Goal: Transaction & Acquisition: Book appointment/travel/reservation

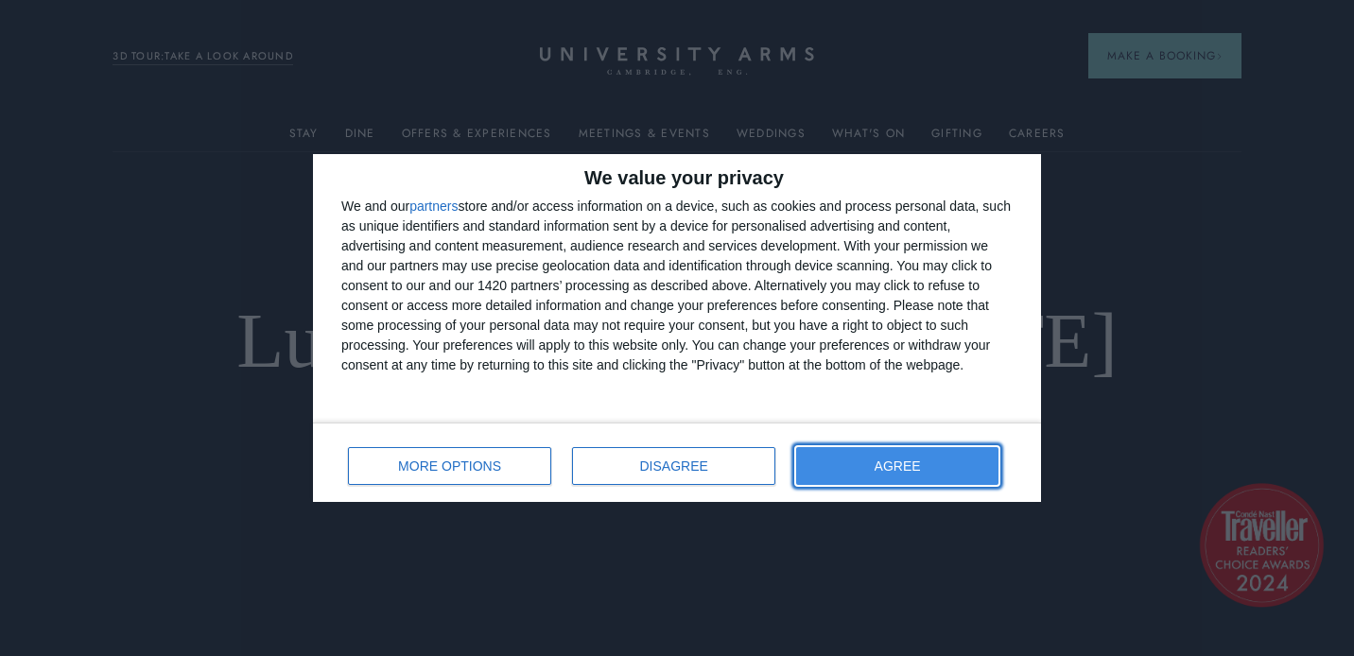
click at [825, 471] on button "AGREE" at bounding box center [897, 466] width 202 height 38
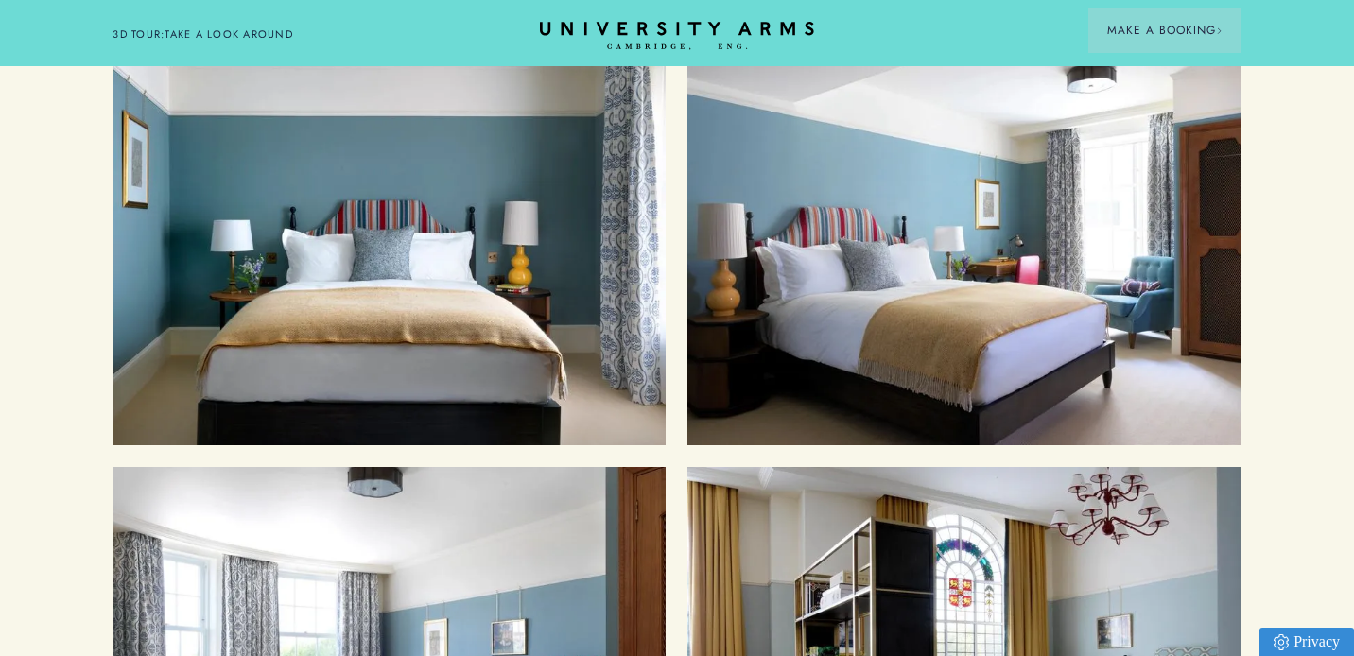
scroll to position [2068, 0]
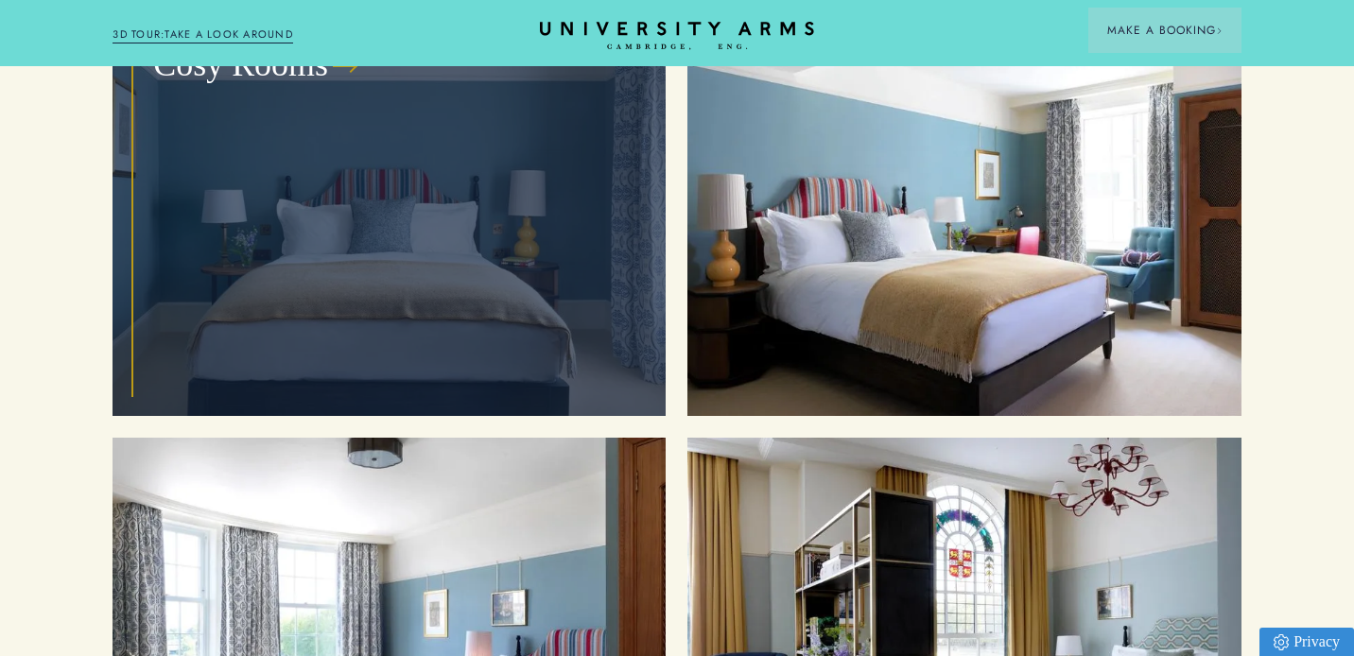
click at [535, 193] on div "Cosy Rooms" at bounding box center [389, 209] width 510 height 371
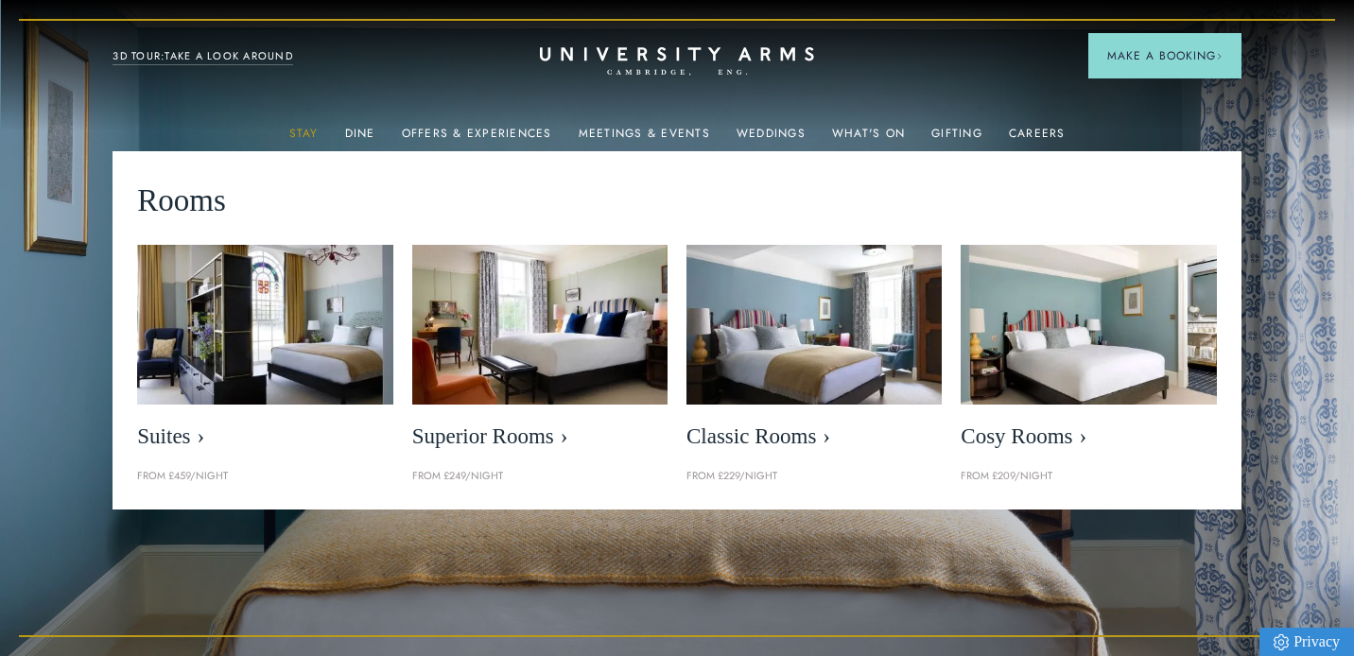
click at [315, 127] on link "Stay" at bounding box center [303, 139] width 29 height 25
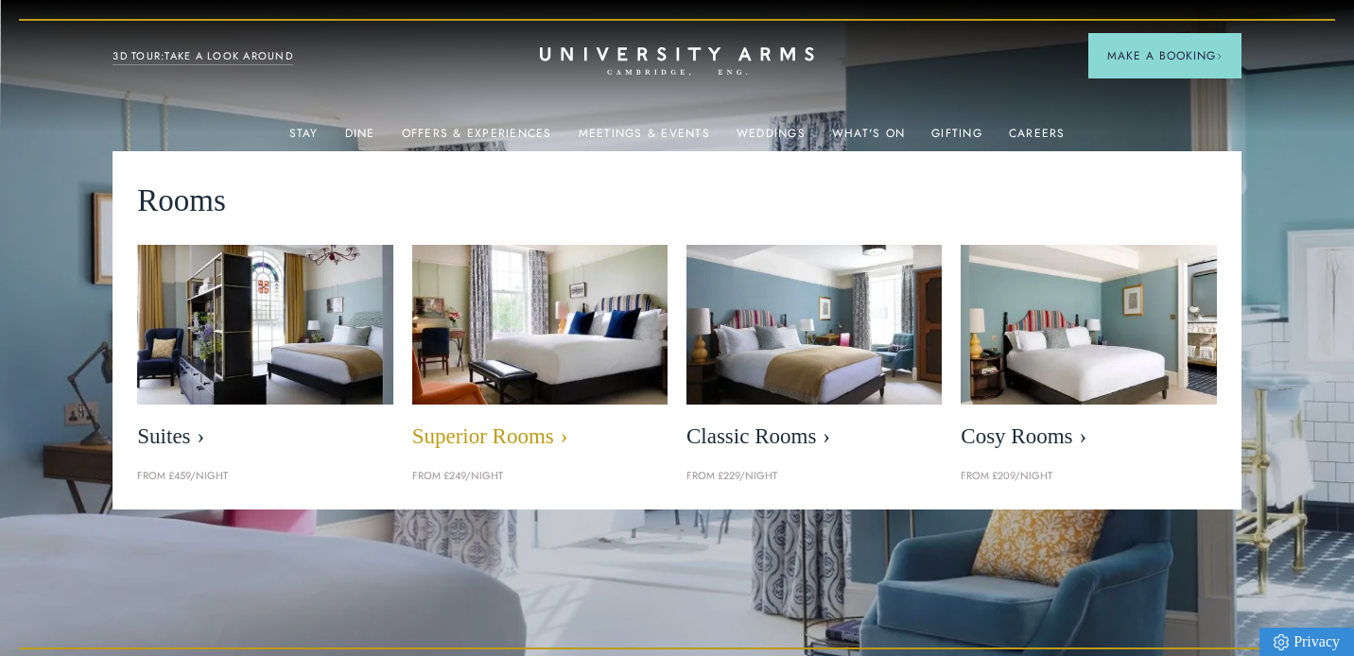
click at [536, 337] on img at bounding box center [539, 324] width 294 height 183
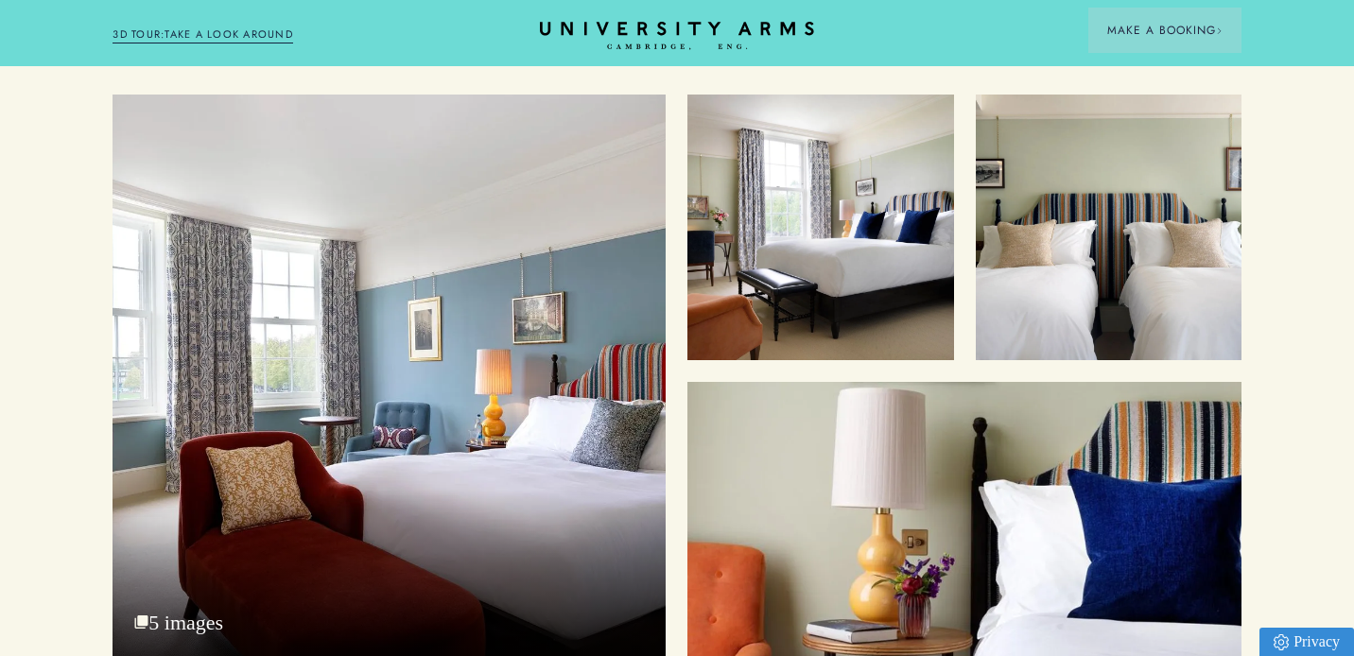
scroll to position [2327, 0]
